Goal: Transaction & Acquisition: Purchase product/service

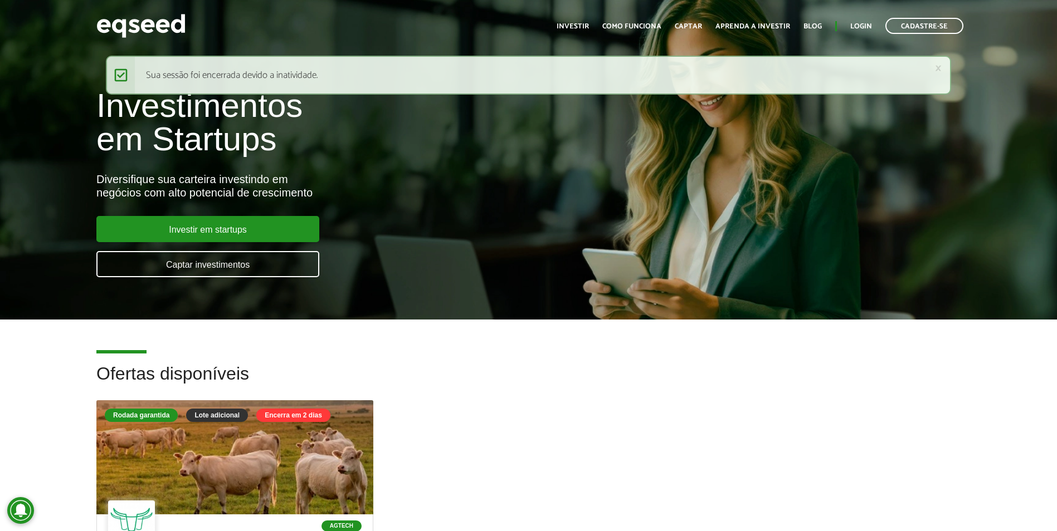
click at [863, 19] on ul "Início Investir Como funciona Captar Aprenda a investir Blog Login Cadastre-se" at bounding box center [760, 26] width 418 height 16
click at [862, 26] on link "Login" at bounding box center [861, 26] width 22 height 7
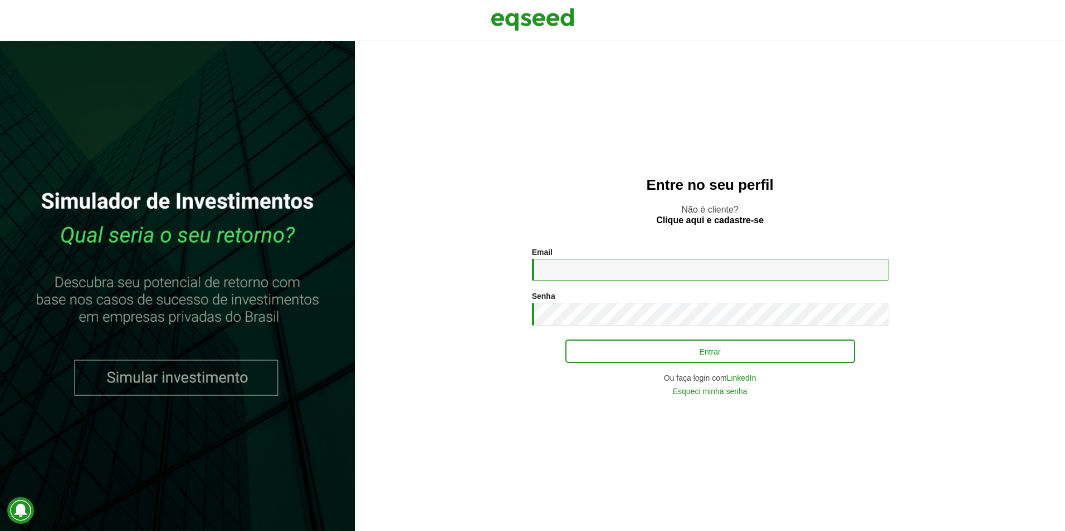
type input "**********"
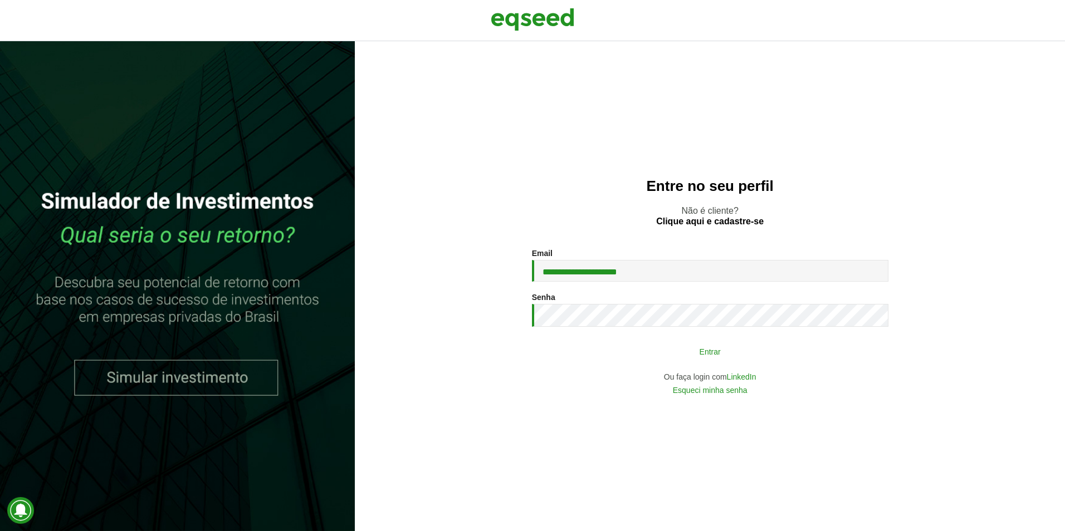
click at [827, 352] on button "Entrar" at bounding box center [710, 351] width 290 height 21
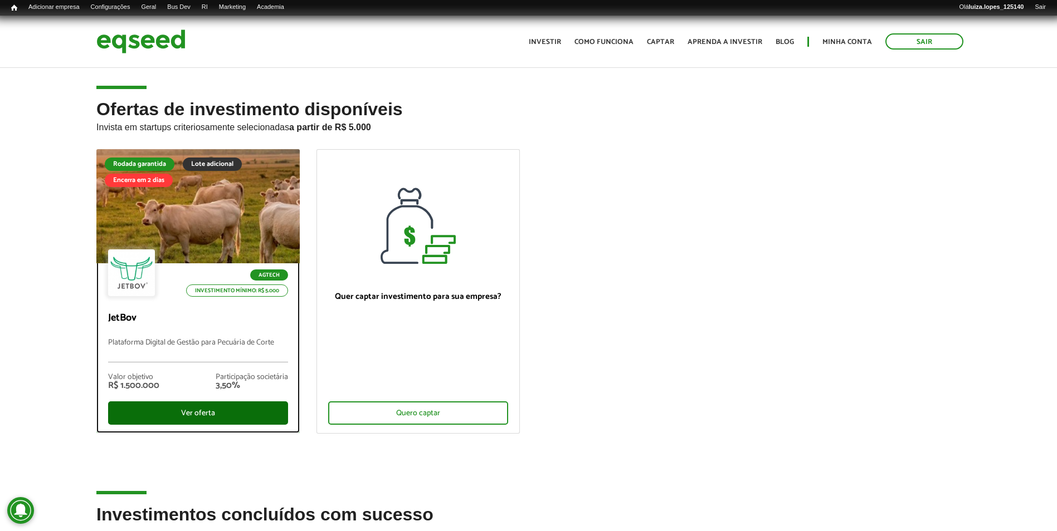
click at [240, 403] on div "Ver oferta" at bounding box center [198, 413] width 180 height 23
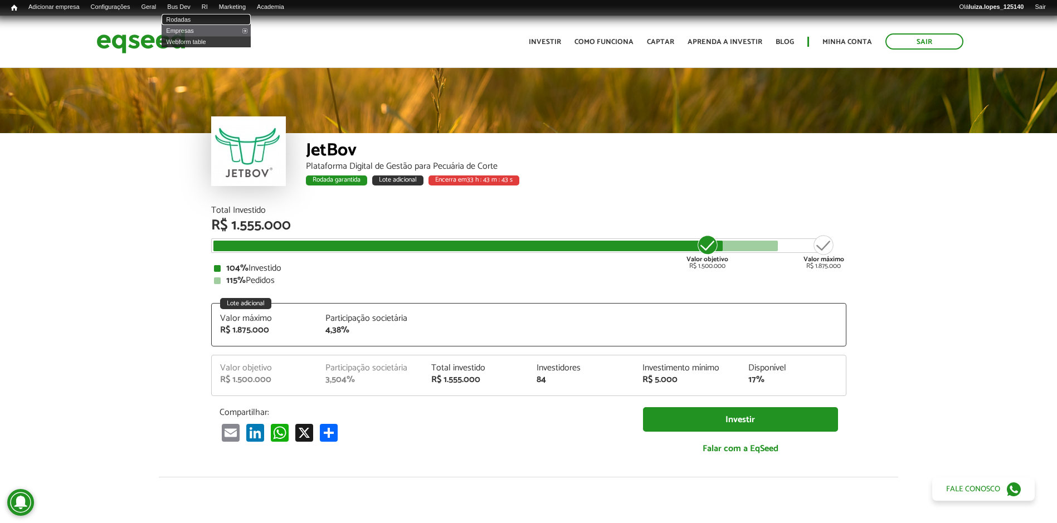
click at [205, 16] on link "Rodadas" at bounding box center [206, 19] width 89 height 11
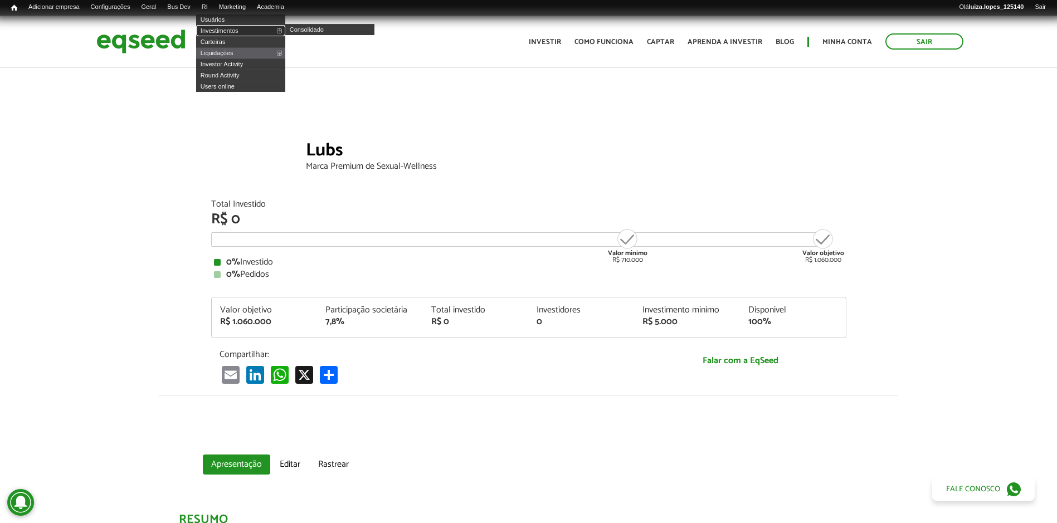
click at [230, 28] on link "Investimentos" at bounding box center [240, 30] width 89 height 11
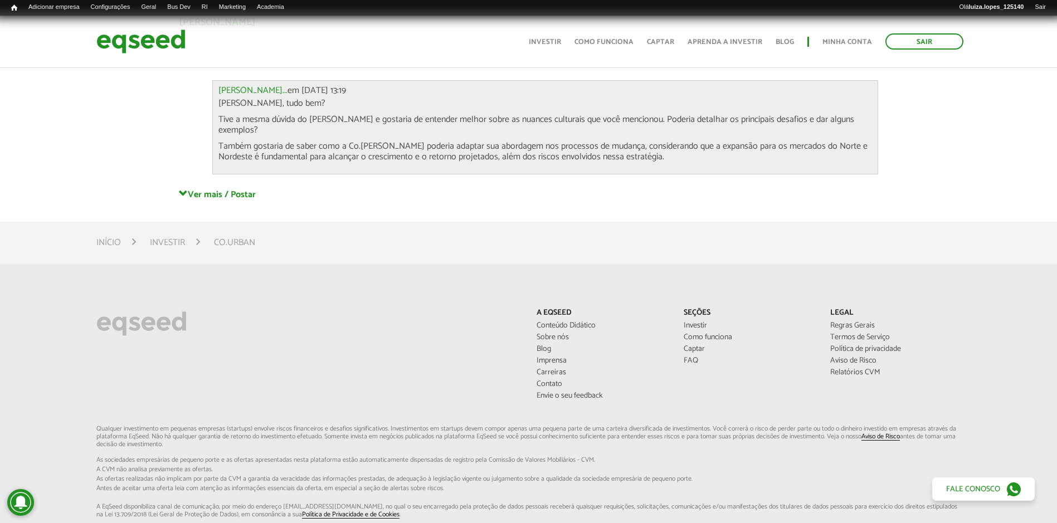
scroll to position [1993, 0]
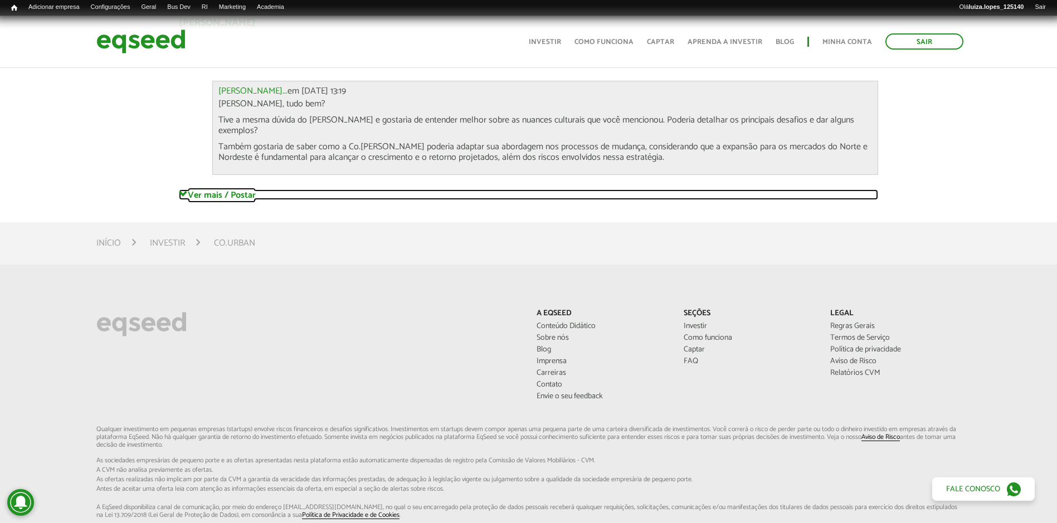
click at [241, 193] on link "Ver mais / Postar" at bounding box center [528, 194] width 699 height 11
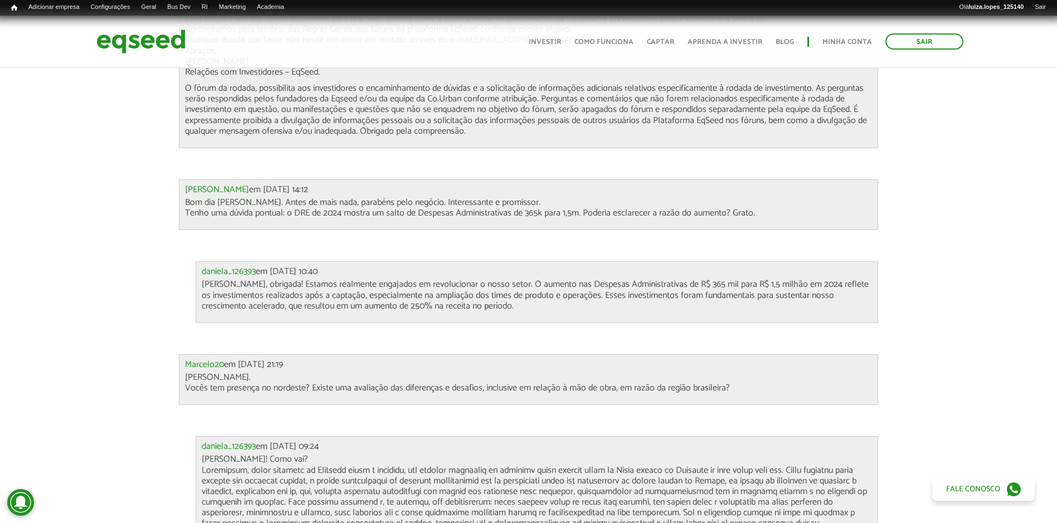
scroll to position [2104, 0]
